Goal: Task Accomplishment & Management: Manage account settings

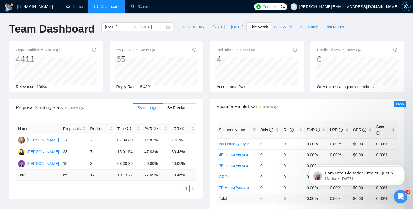
click at [407, 6] on icon "setting" at bounding box center [406, 6] width 4 height 4
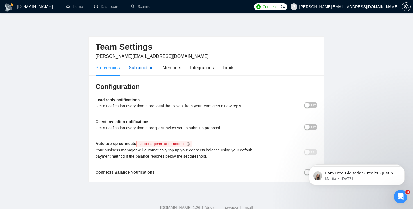
click at [134, 68] on div "Subscription" at bounding box center [141, 67] width 25 height 7
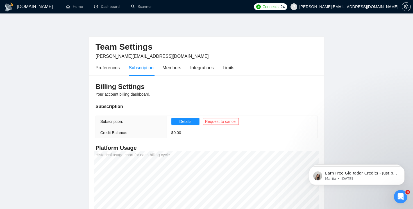
scroll to position [4, 0]
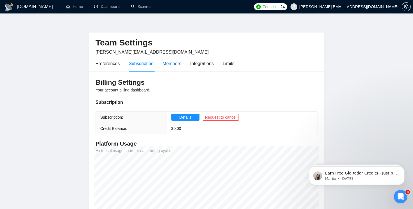
click at [178, 63] on div "Members" at bounding box center [171, 63] width 19 height 7
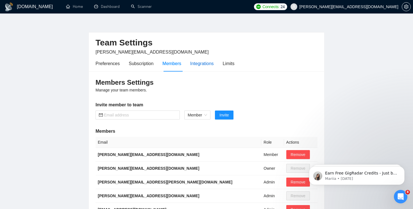
click at [207, 62] on div "Integrations" at bounding box center [202, 63] width 24 height 7
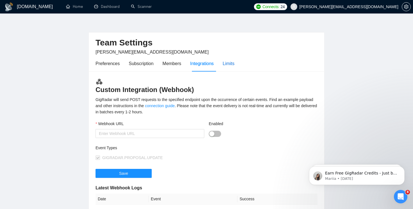
click at [234, 63] on div "Limits" at bounding box center [229, 63] width 12 height 7
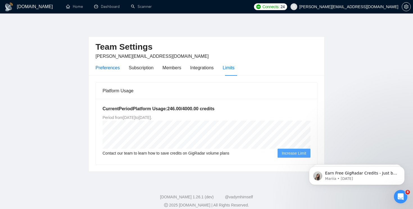
click at [111, 71] on div "Preferences" at bounding box center [107, 67] width 24 height 7
